Goal: Information Seeking & Learning: Learn about a topic

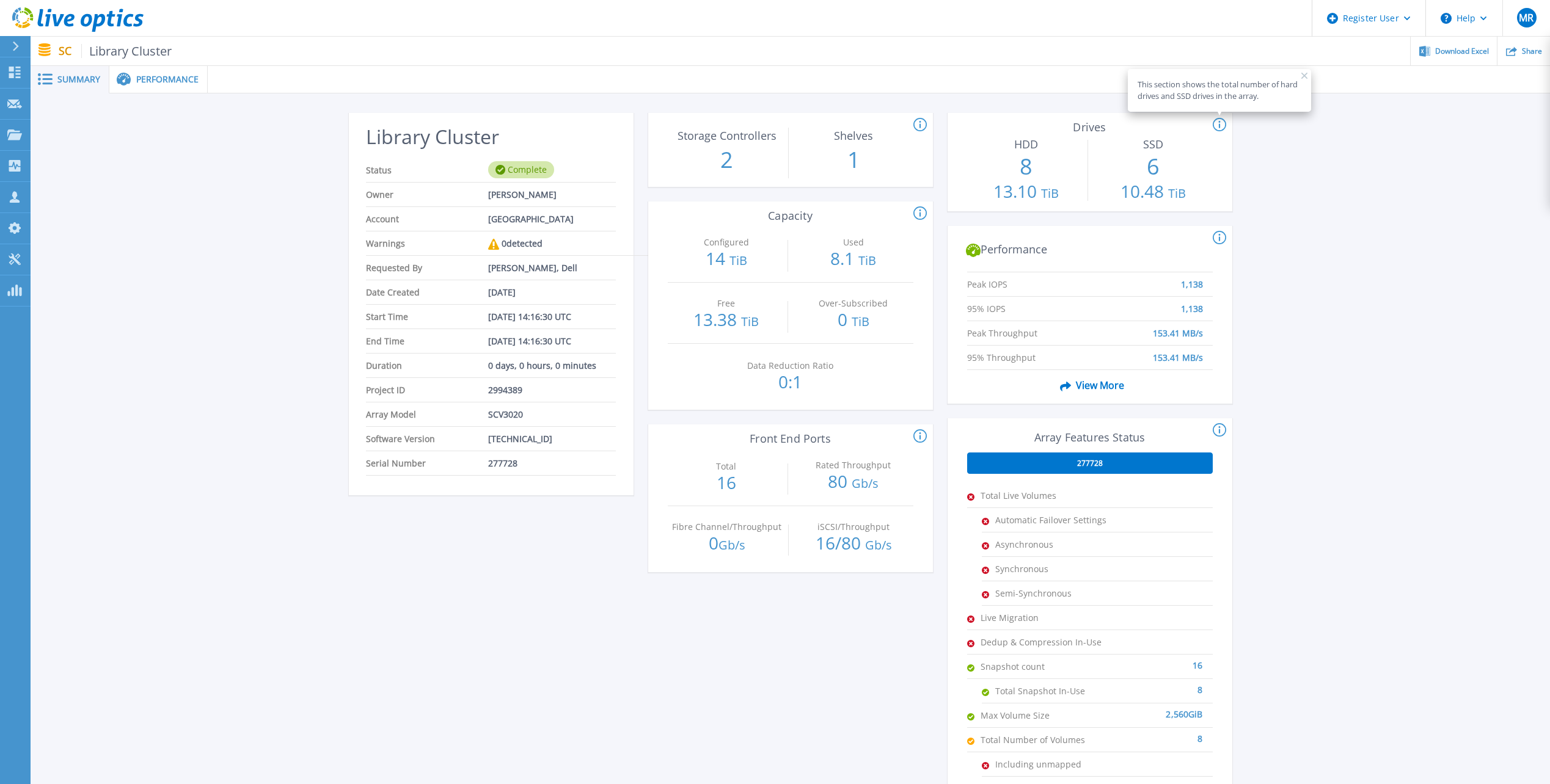
click at [155, 92] on div "Performance" at bounding box center [158, 79] width 99 height 28
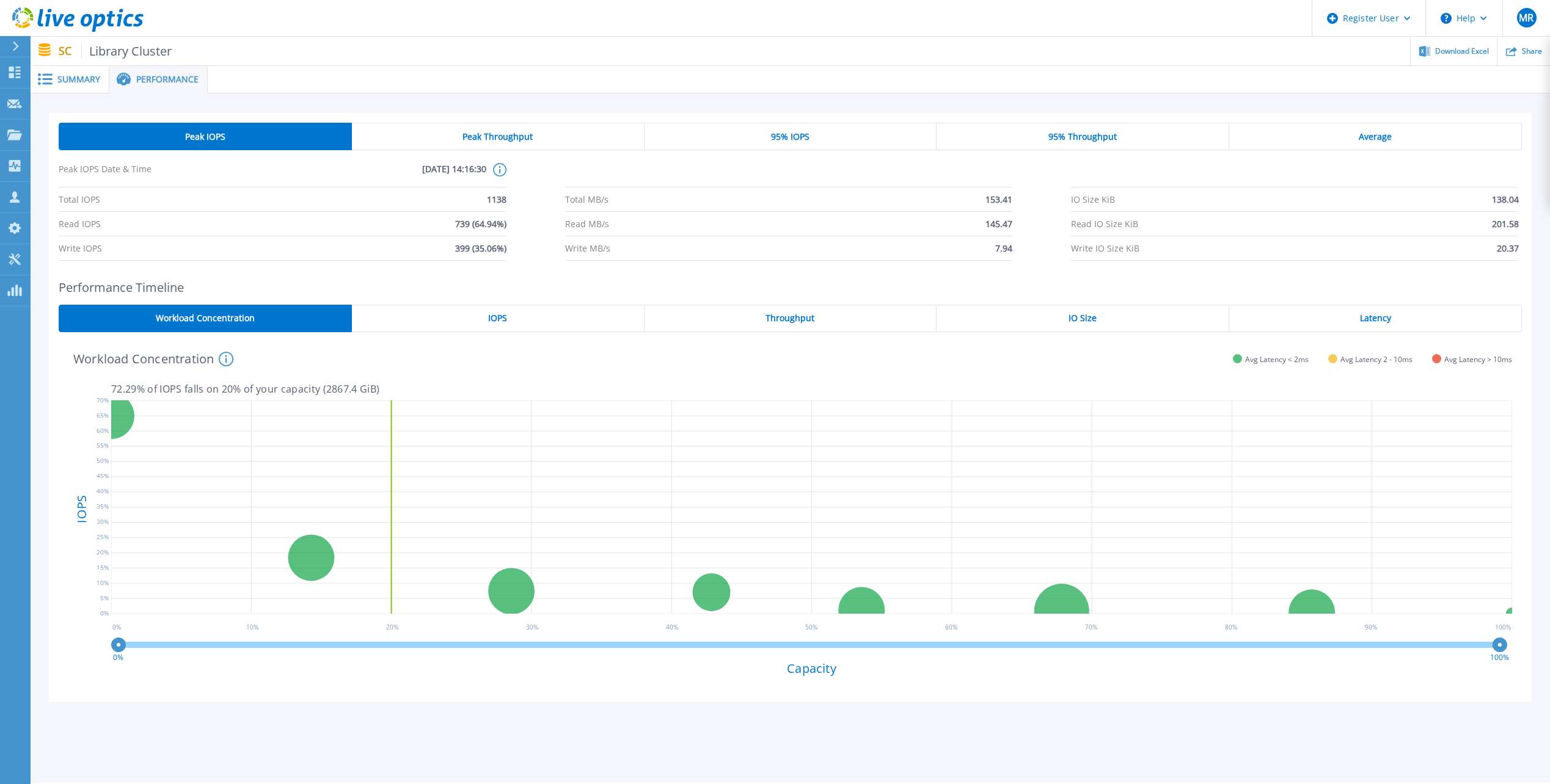
click at [509, 314] on div "IOPS" at bounding box center [498, 319] width 293 height 28
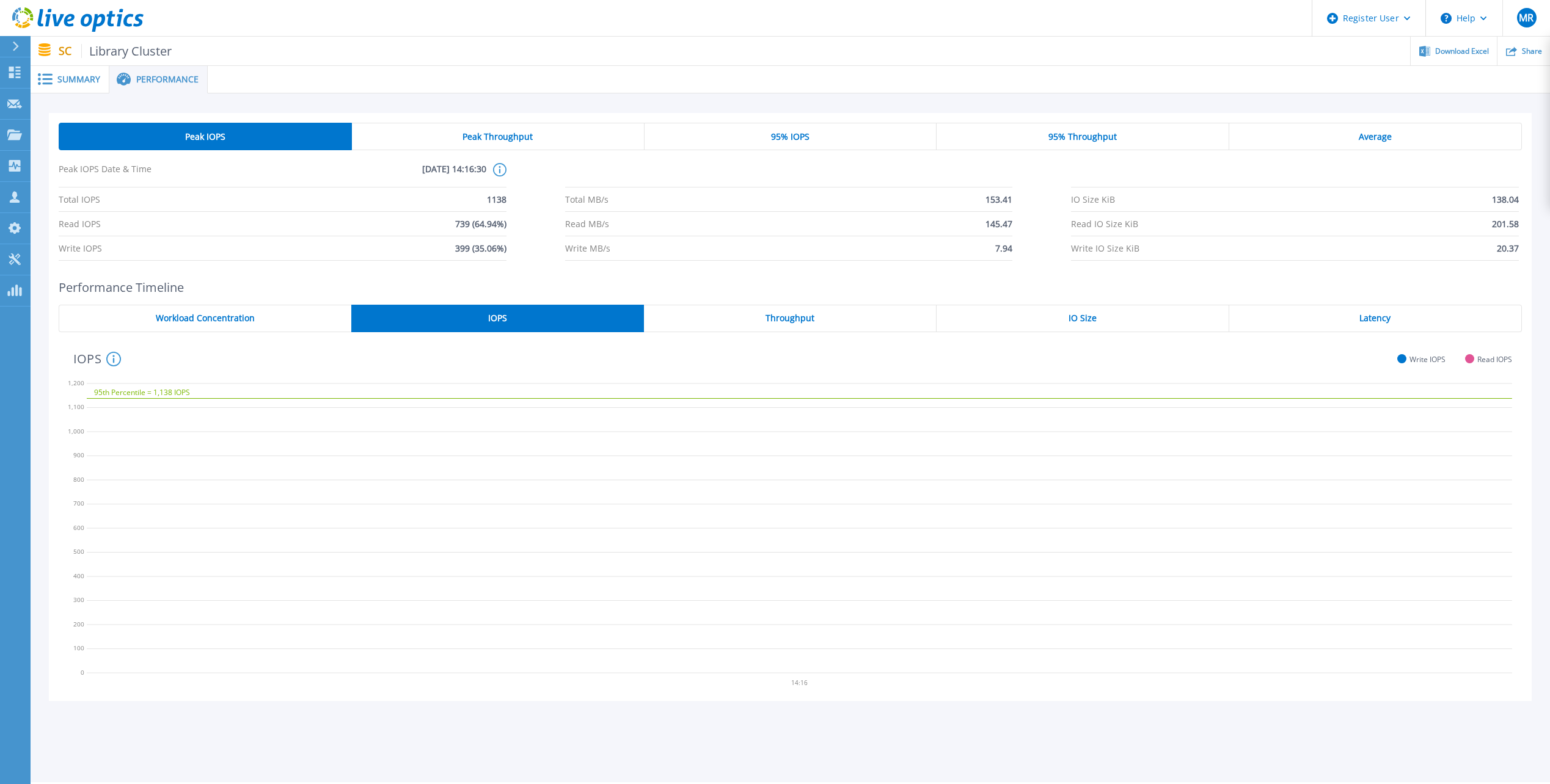
click at [760, 135] on div "95% IOPS" at bounding box center [790, 136] width 293 height 28
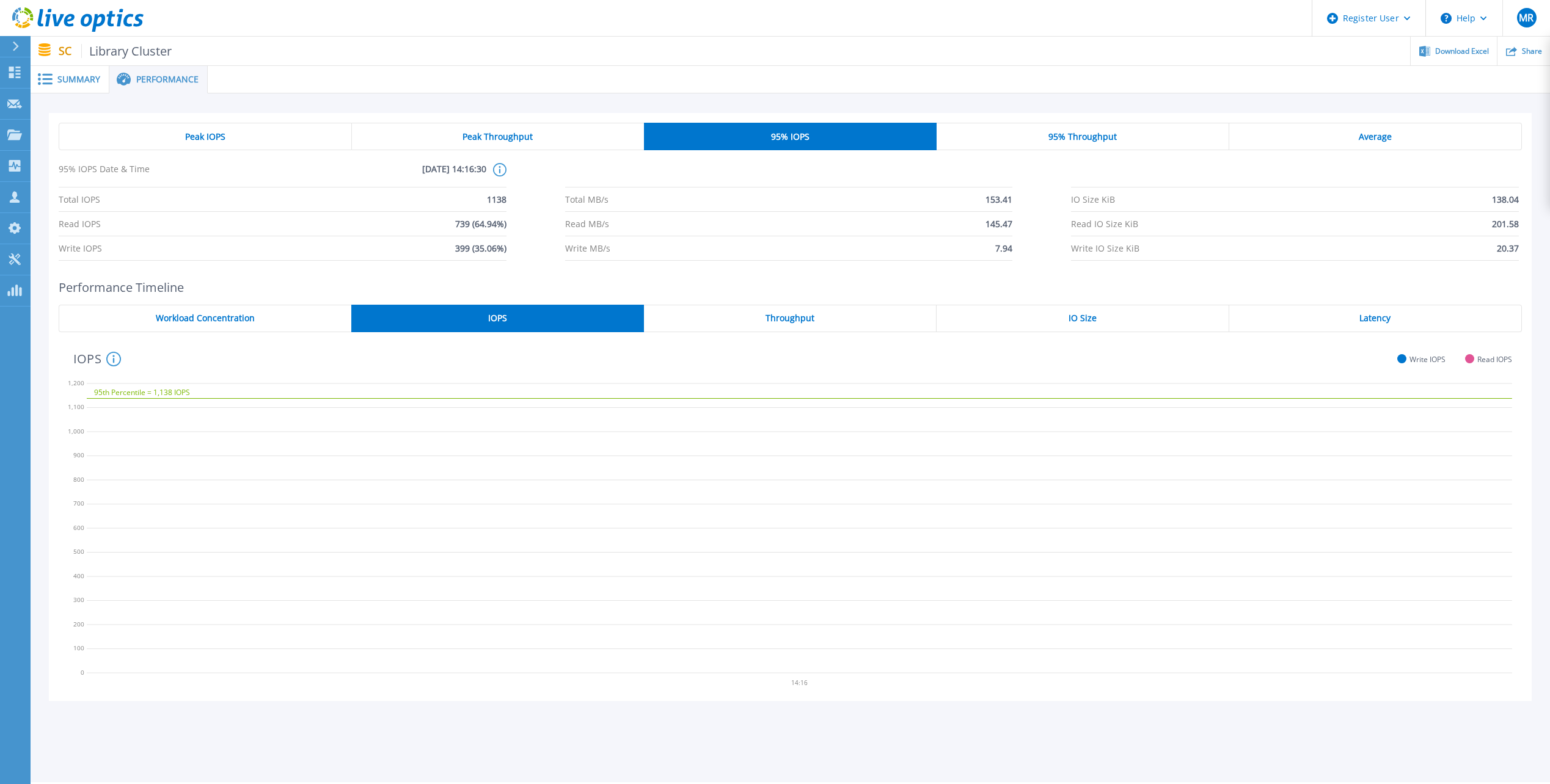
click at [482, 133] on span "Peak Throughput" at bounding box center [498, 136] width 70 height 9
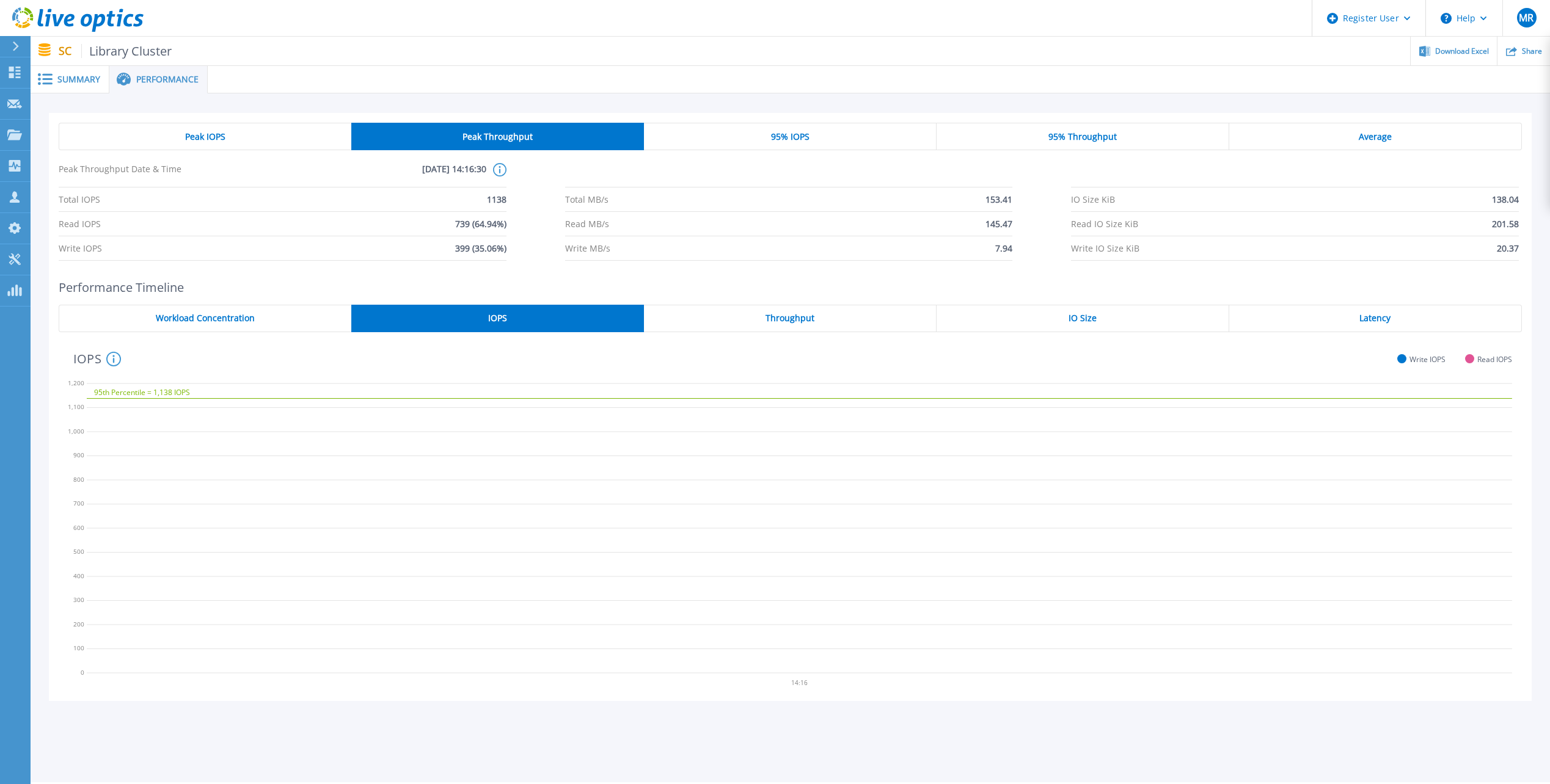
click at [482, 133] on span "Peak Throughput" at bounding box center [498, 136] width 70 height 9
click at [795, 317] on span "Throughput" at bounding box center [790, 318] width 49 height 9
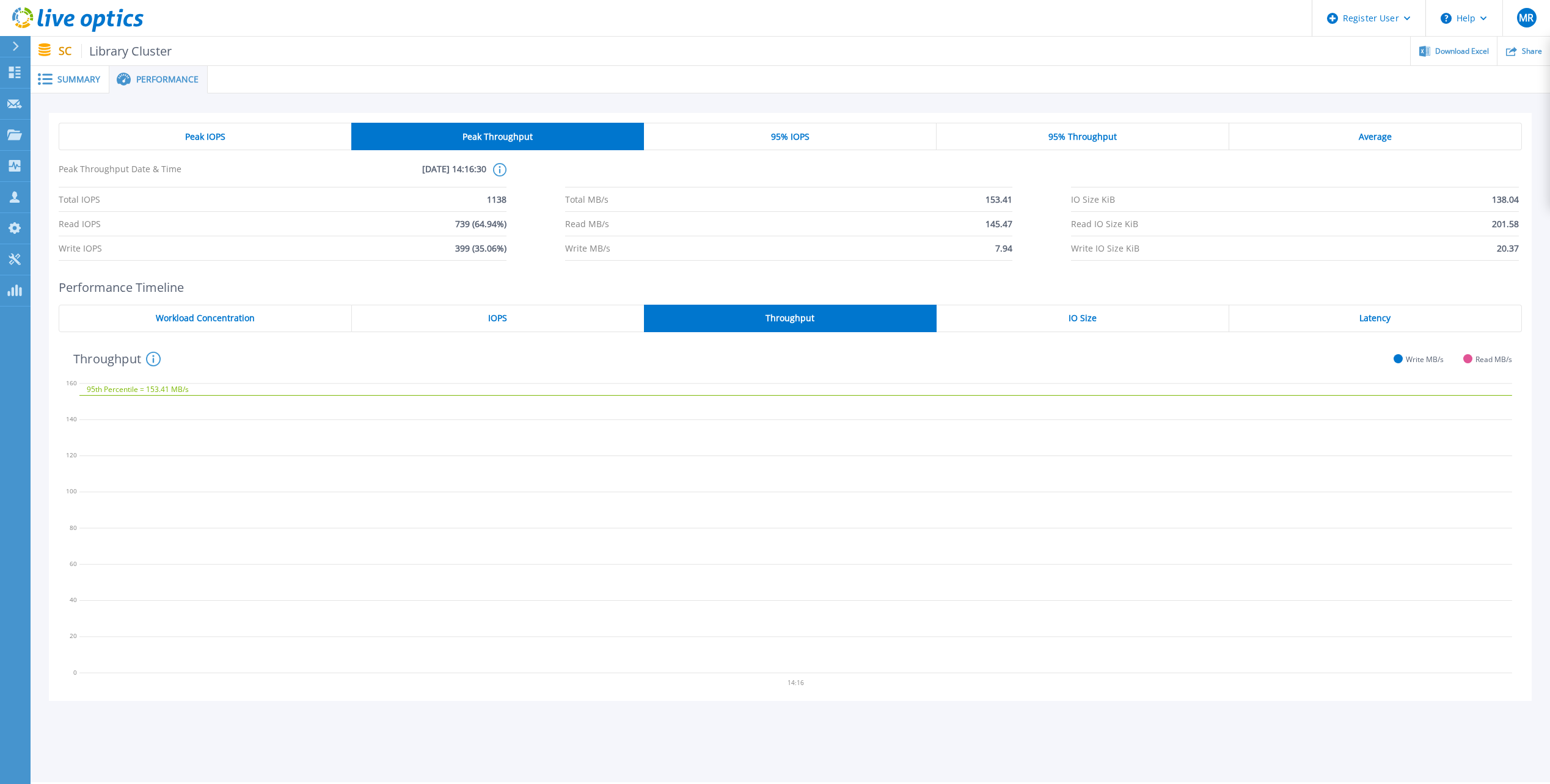
click at [1090, 326] on div "IO Size" at bounding box center [1082, 319] width 293 height 28
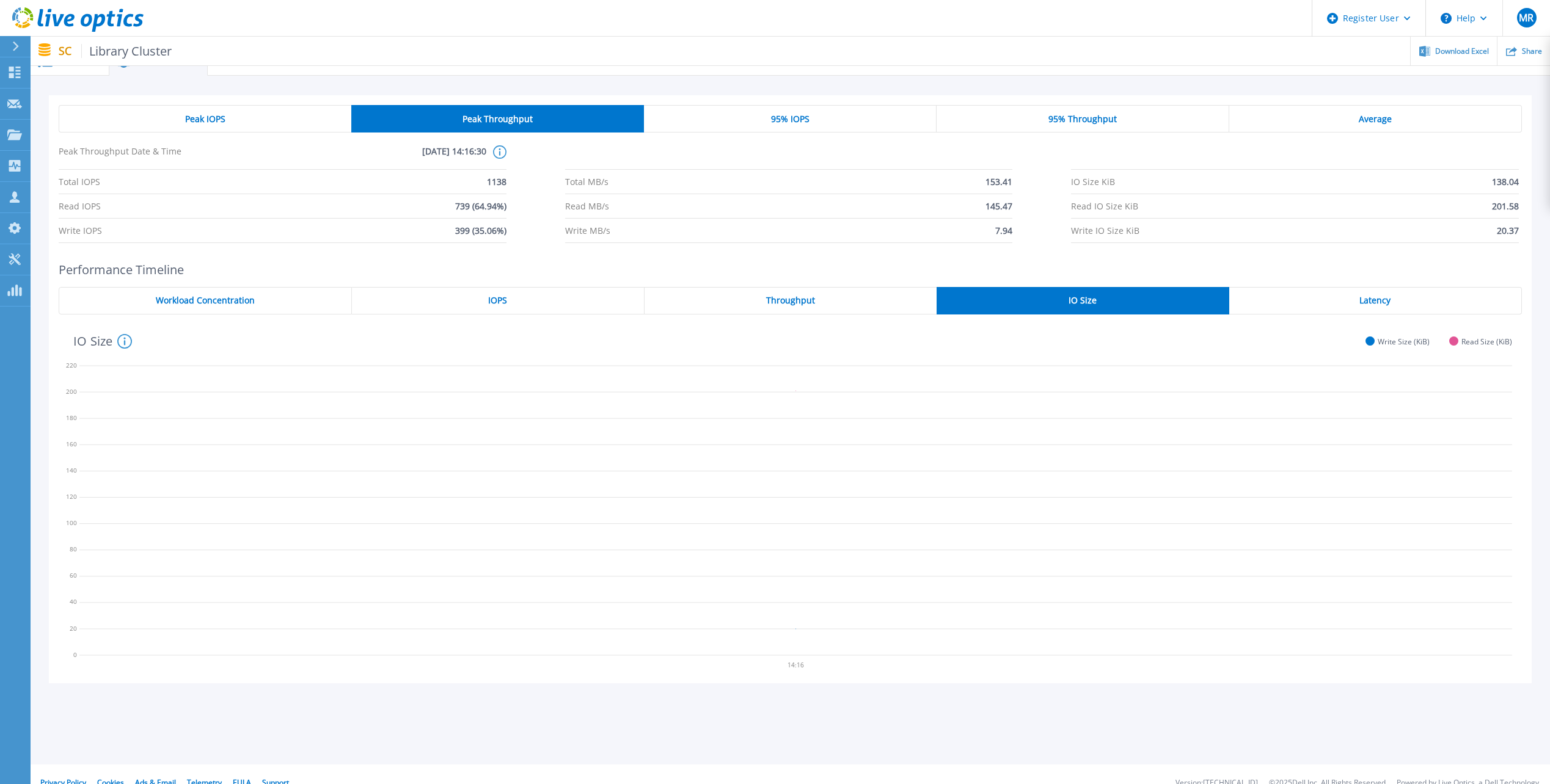
scroll to position [35, 0]
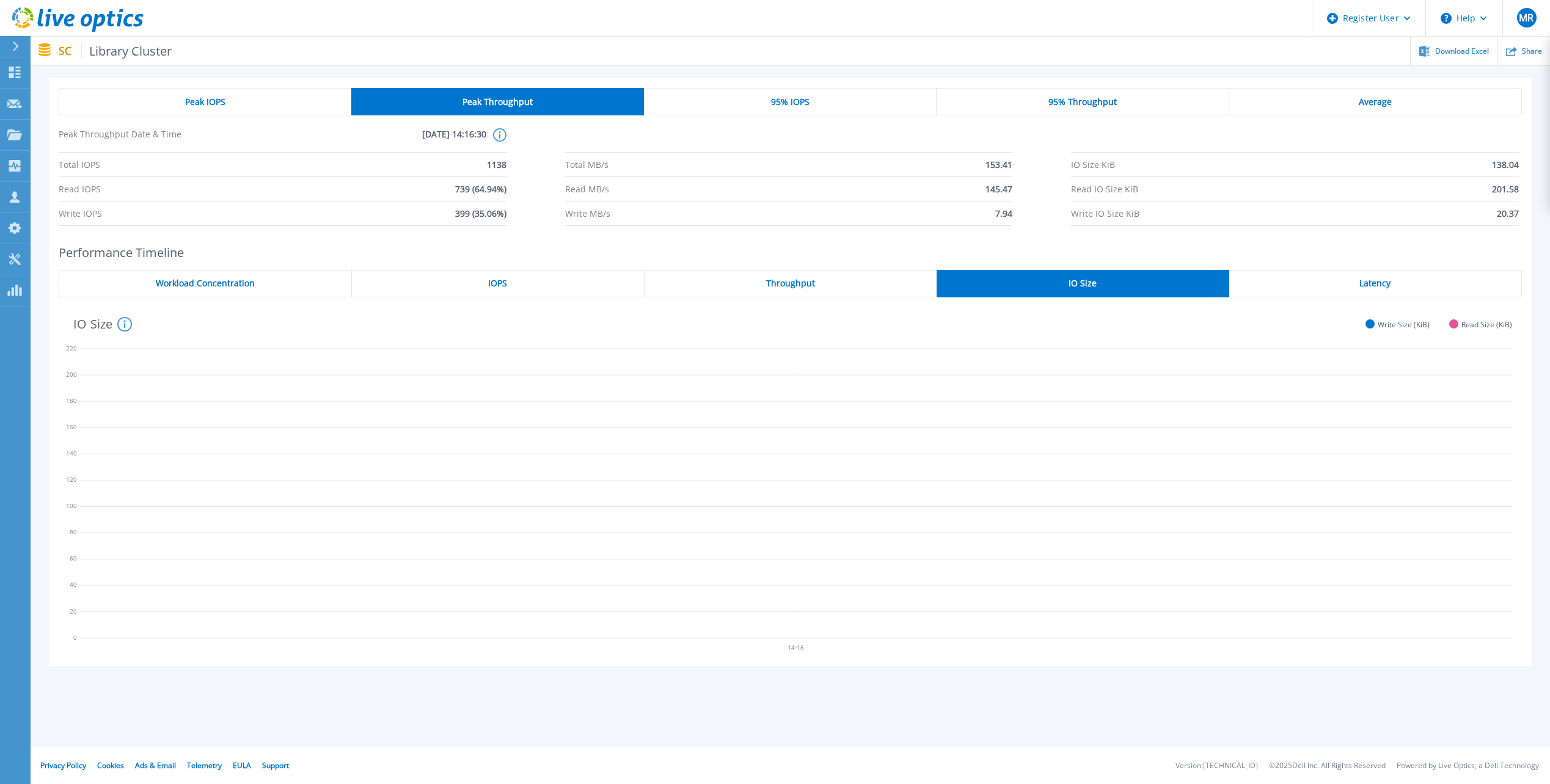
click at [1387, 274] on div "Latency" at bounding box center [1376, 284] width 293 height 28
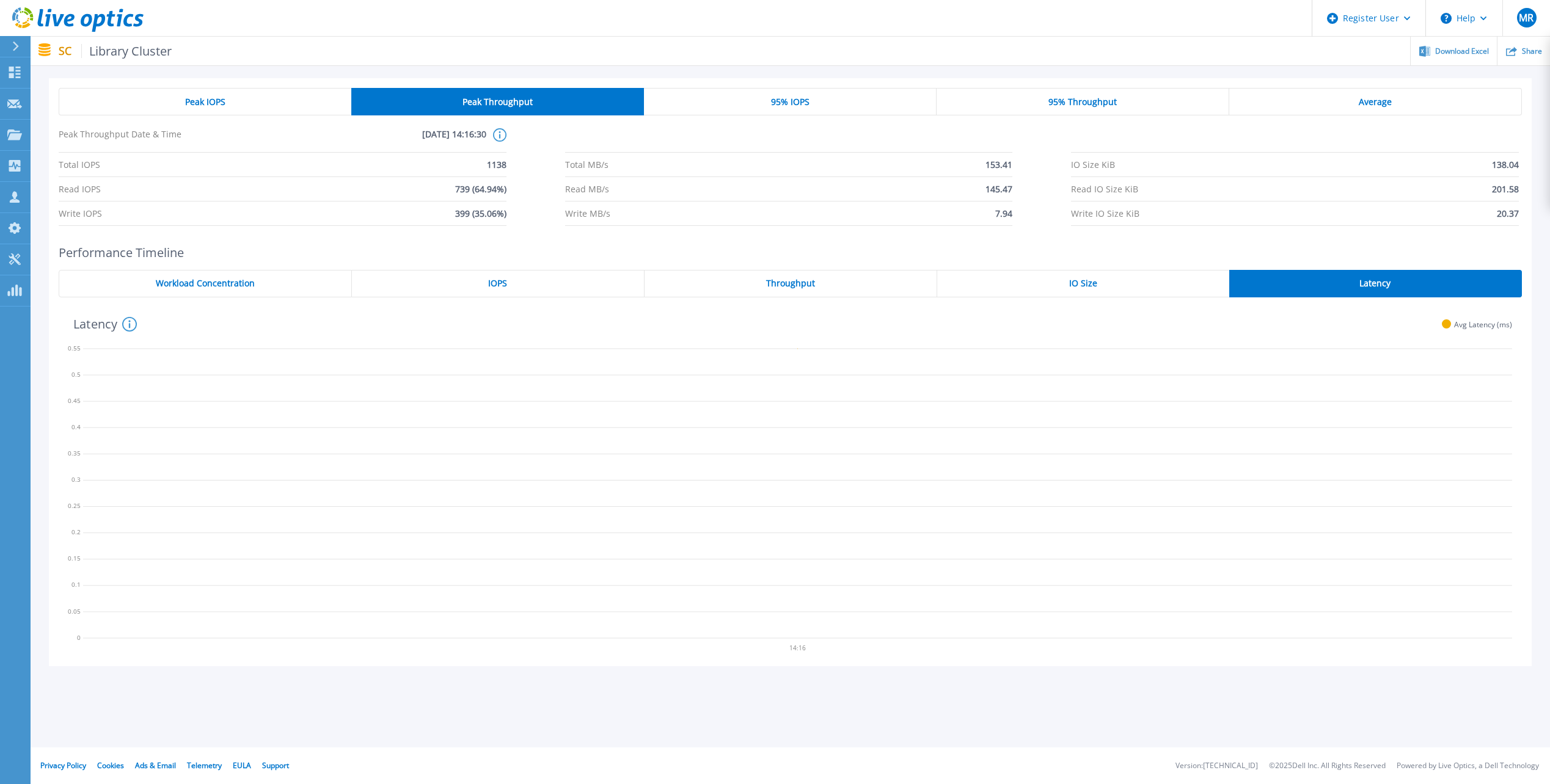
scroll to position [0, 0]
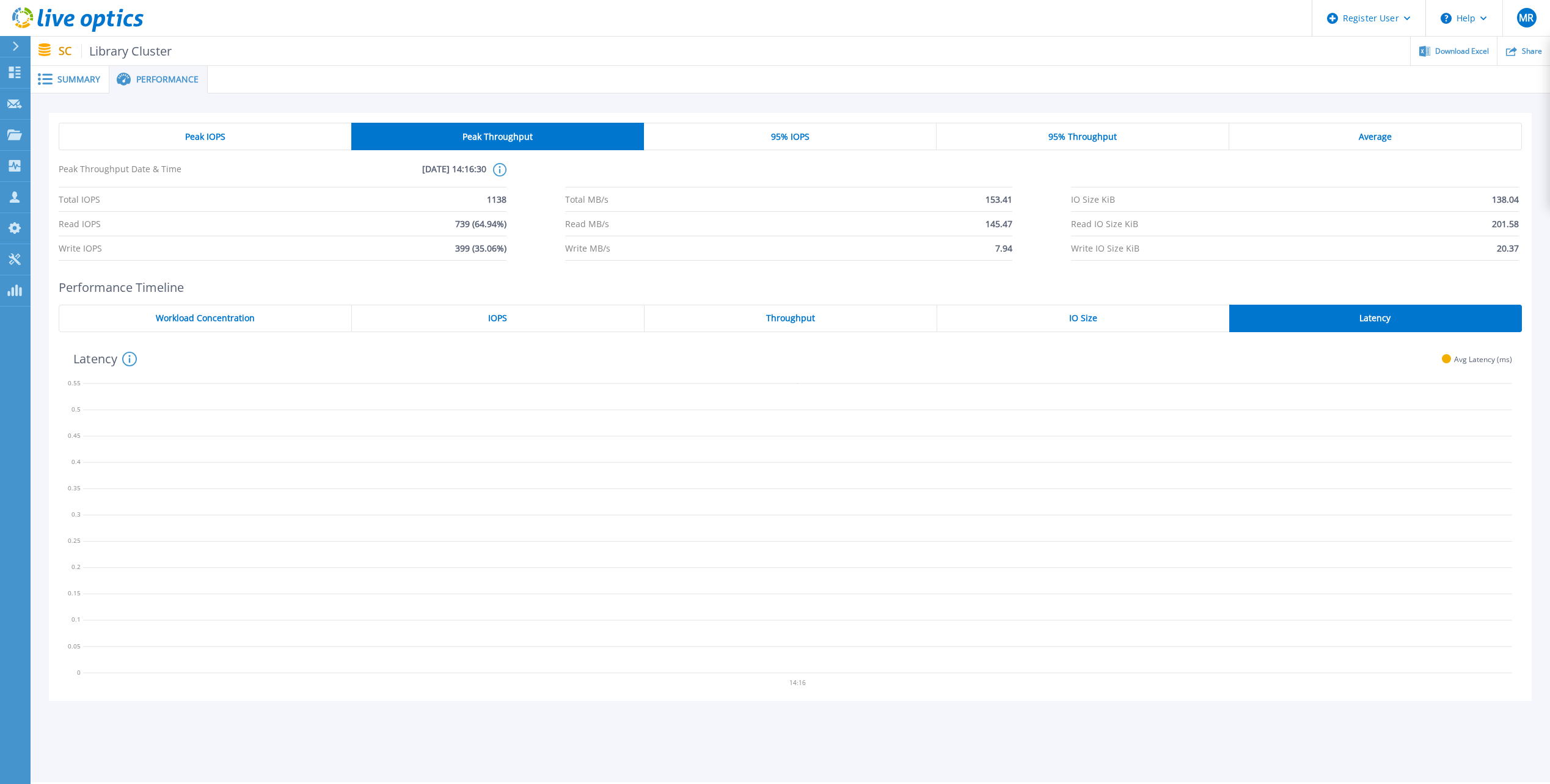
click at [512, 301] on div "Performance Timeline Workload Concentration IOPS Throughput IO Size Latency 14:…" at bounding box center [790, 490] width 1483 height 421
click at [498, 314] on span "IOPS" at bounding box center [498, 318] width 19 height 9
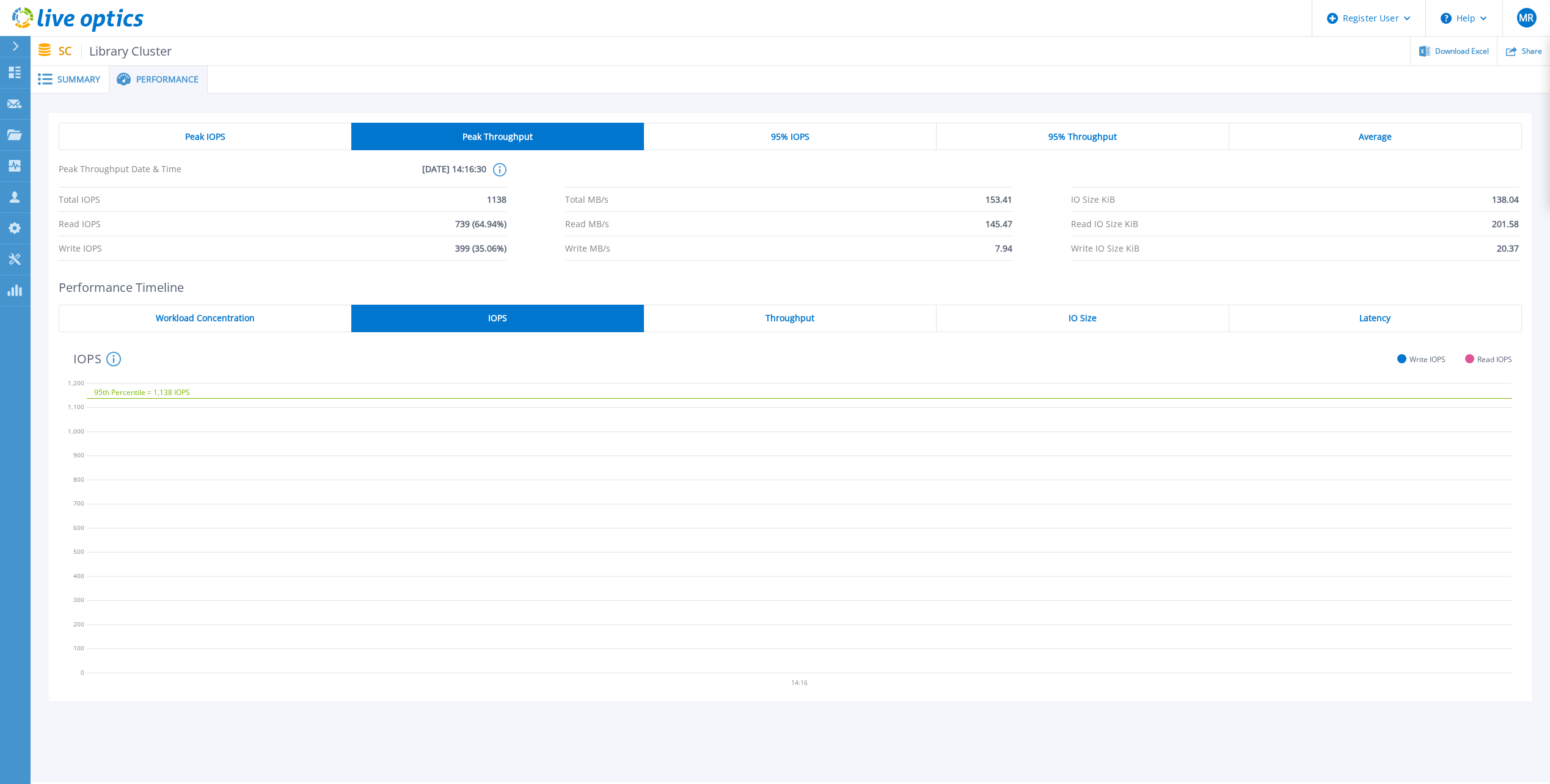
click at [263, 132] on div "Peak IOPS" at bounding box center [204, 136] width 293 height 28
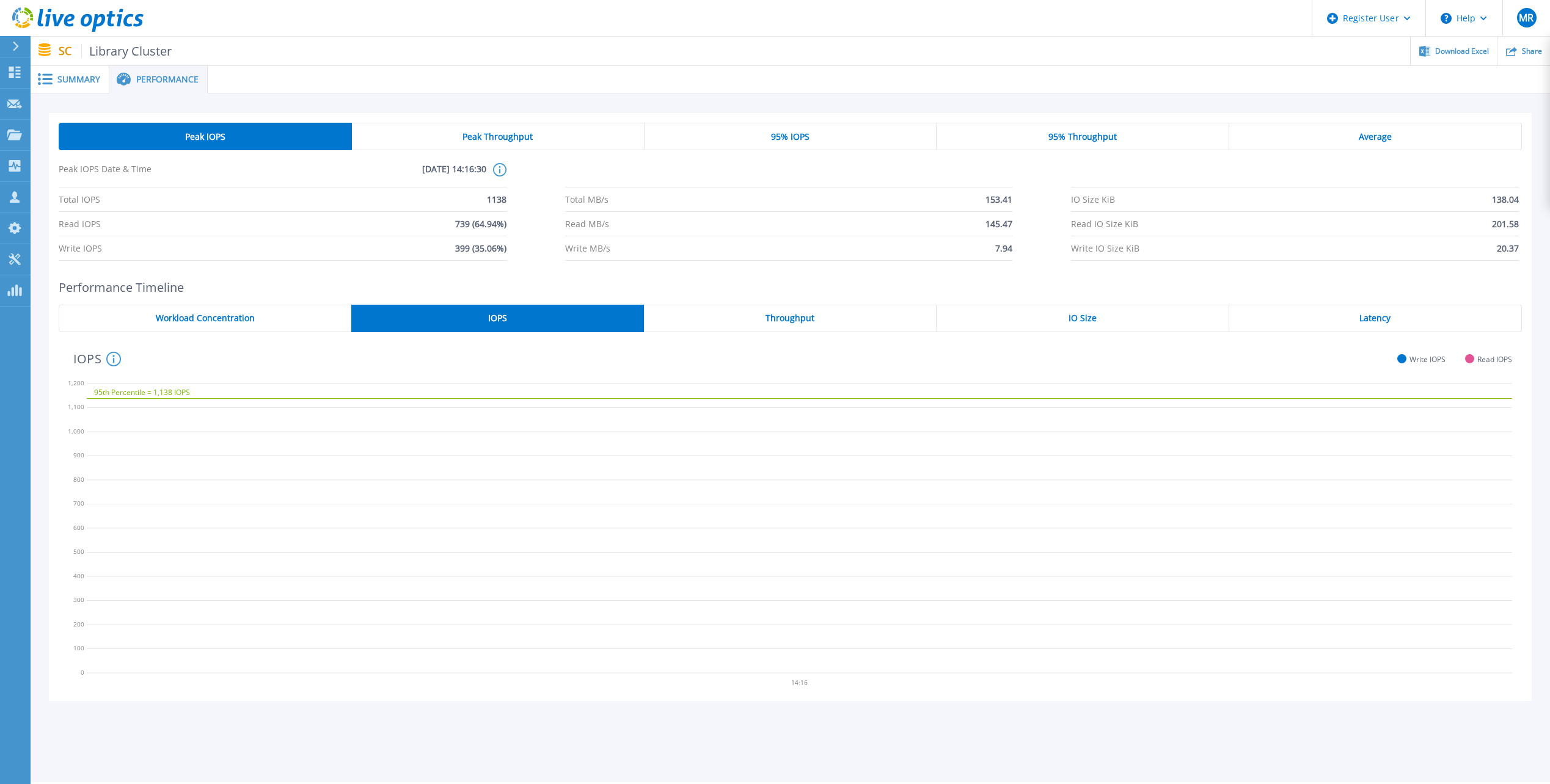
click at [452, 139] on div "Peak Throughput" at bounding box center [498, 136] width 293 height 28
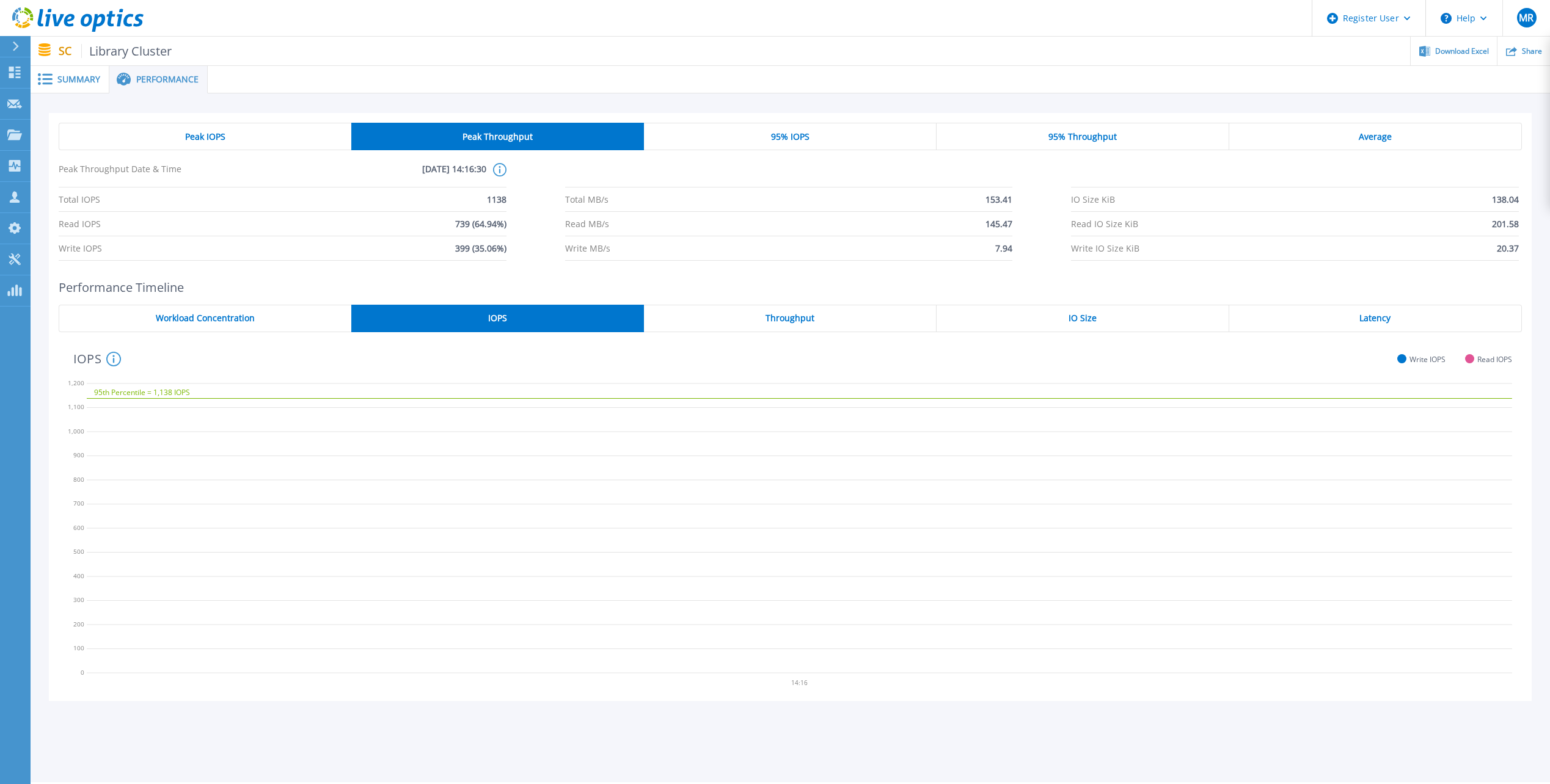
click at [314, 136] on div "Peak IOPS" at bounding box center [204, 136] width 293 height 28
